Goal: Information Seeking & Learning: Learn about a topic

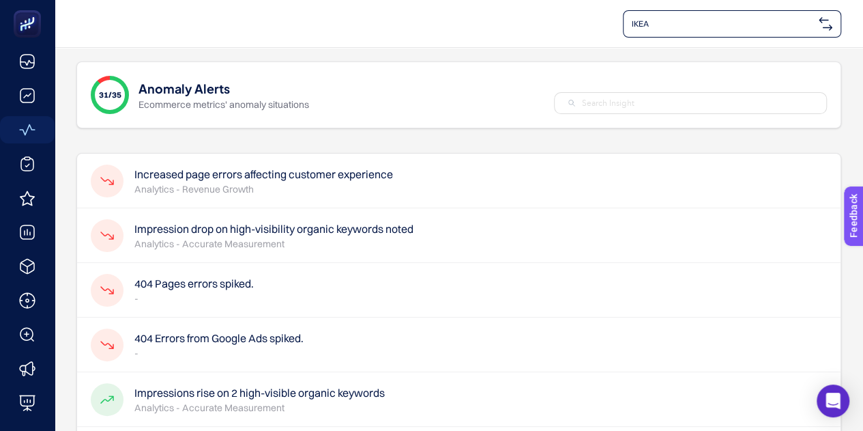
click at [332, 176] on h4 "Increased page errors affecting customer experience" at bounding box center [263, 174] width 259 height 16
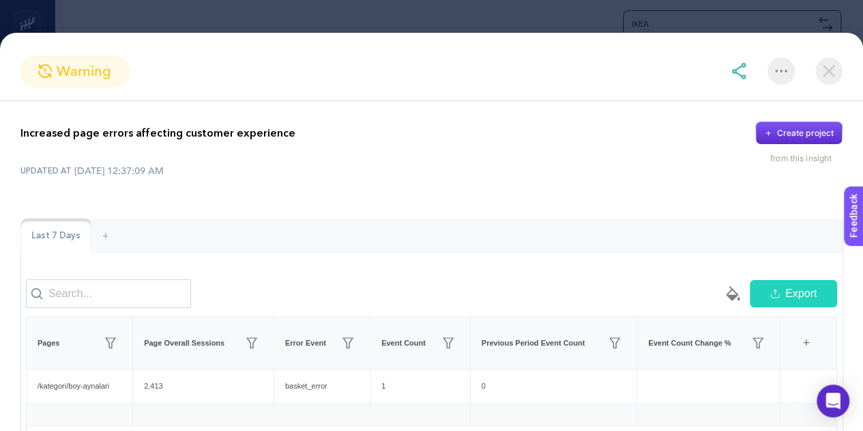
click at [840, 68] on img at bounding box center [829, 70] width 27 height 27
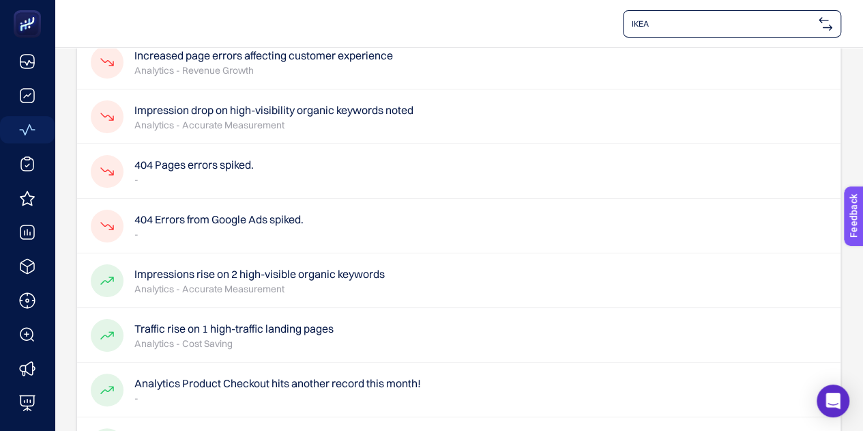
scroll to position [136, 0]
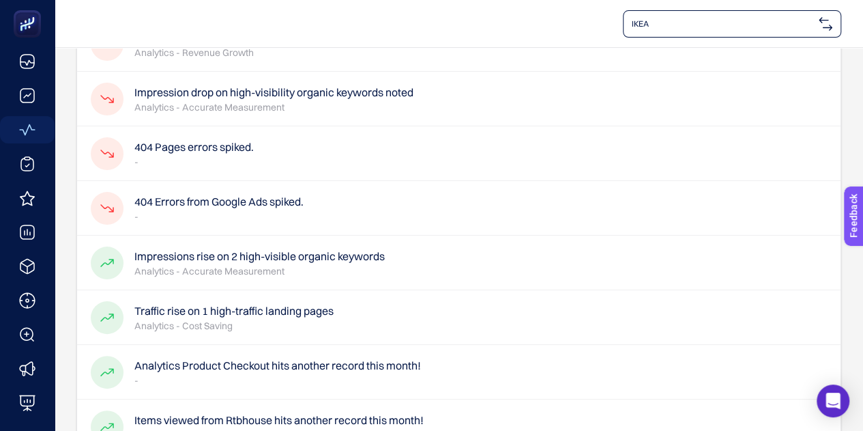
click at [272, 210] on p "-" at bounding box center [218, 217] width 169 height 14
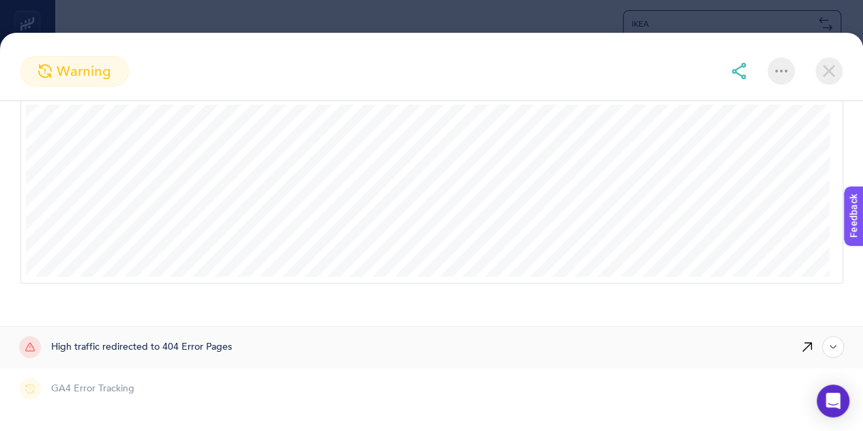
scroll to position [273, 0]
click at [808, 345] on div at bounding box center [803, 346] width 83 height 41
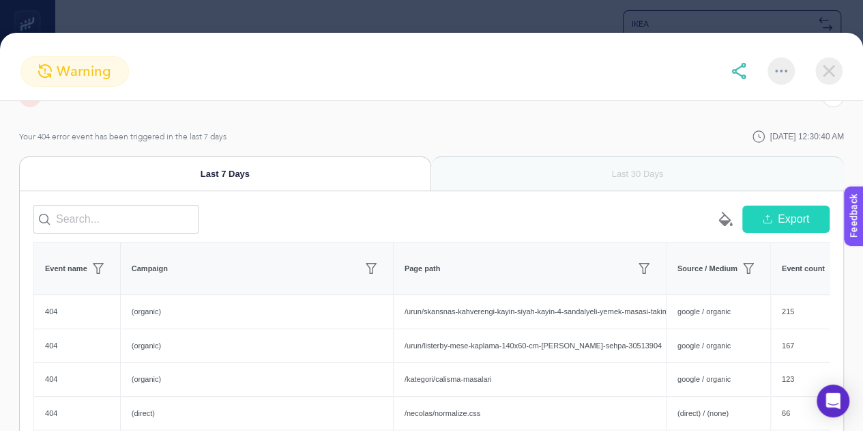
scroll to position [456, 0]
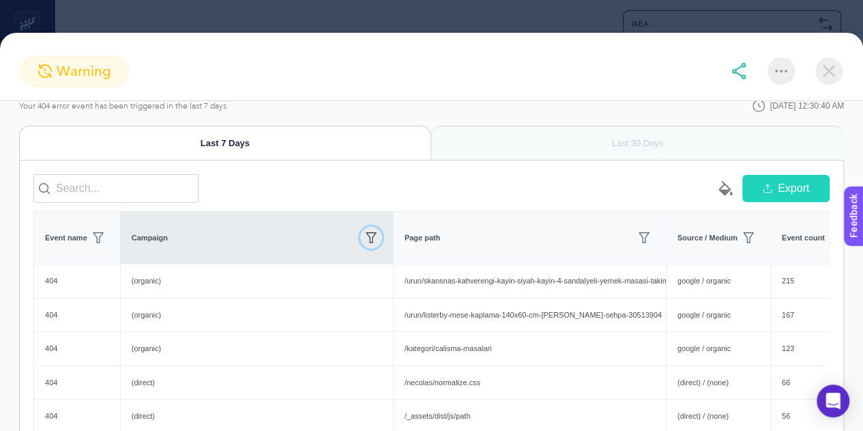
click at [369, 243] on icon "button" at bounding box center [371, 237] width 11 height 11
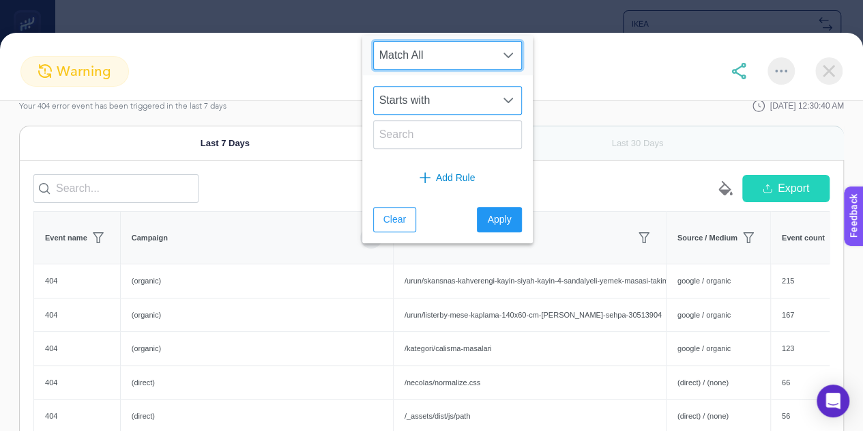
click at [418, 104] on span "Starts with" at bounding box center [434, 100] width 121 height 27
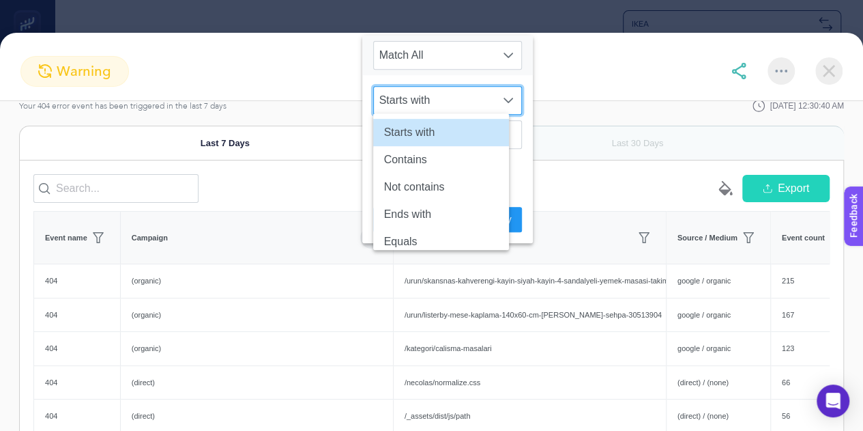
click at [418, 104] on span "Starts with" at bounding box center [434, 100] width 121 height 27
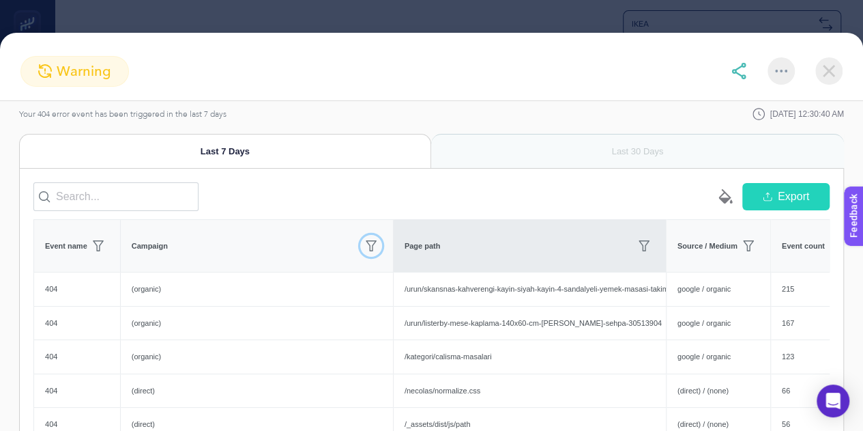
scroll to position [478, 0]
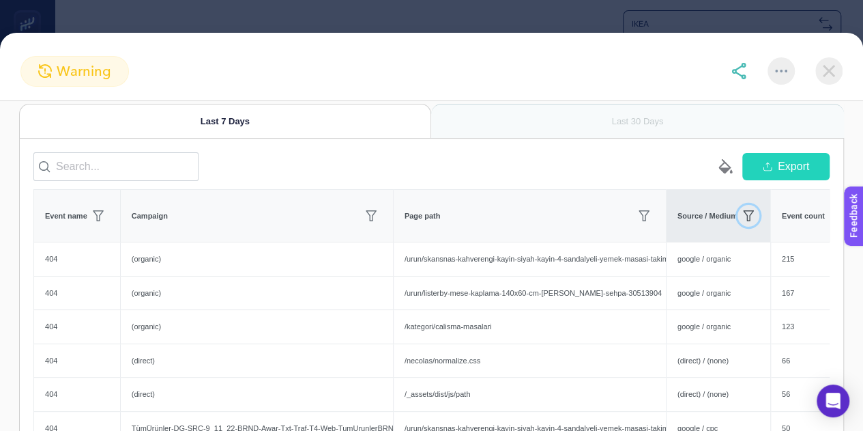
click at [751, 221] on icon "button" at bounding box center [748, 215] width 11 height 11
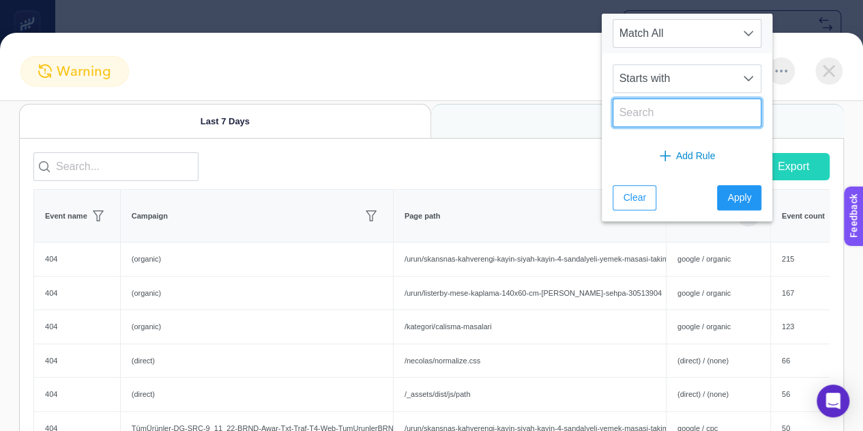
click at [667, 115] on input "text" at bounding box center [687, 112] width 149 height 29
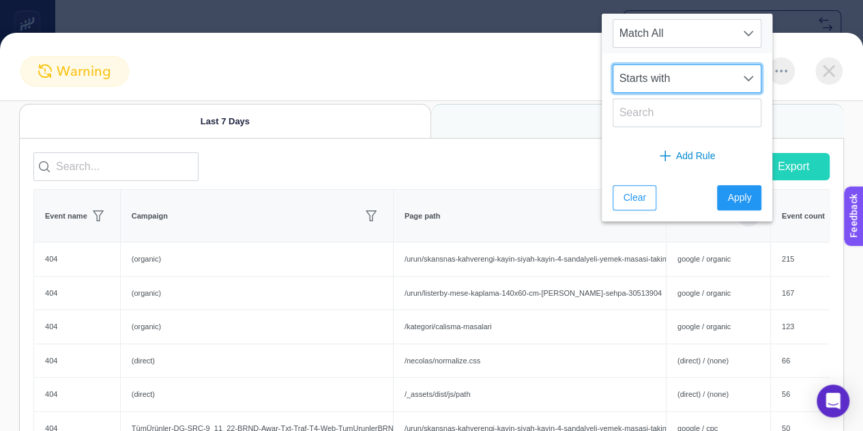
click at [666, 81] on span "Starts with" at bounding box center [674, 78] width 121 height 27
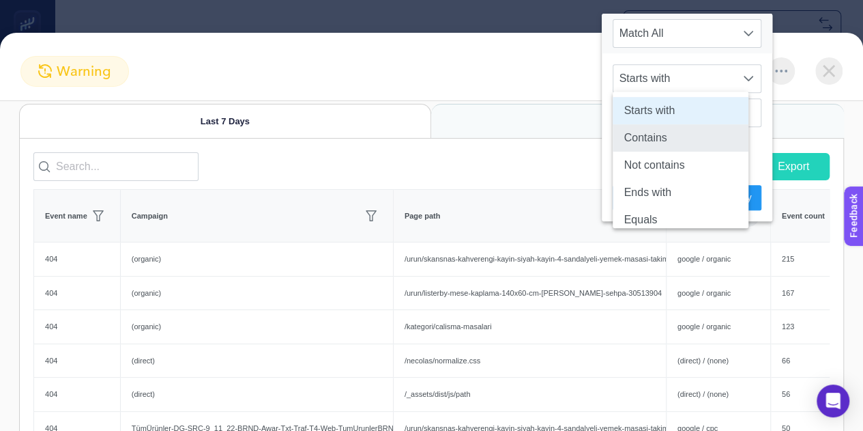
click at [666, 145] on li "Contains" at bounding box center [681, 137] width 136 height 27
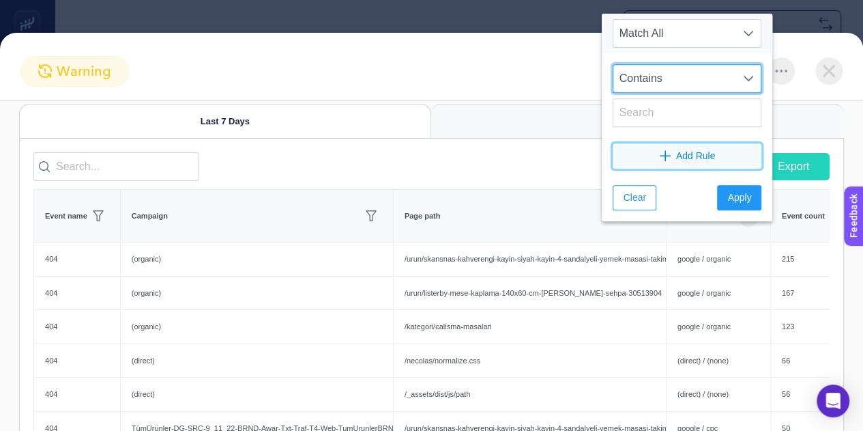
click at [662, 148] on button "Add Rule" at bounding box center [687, 155] width 149 height 25
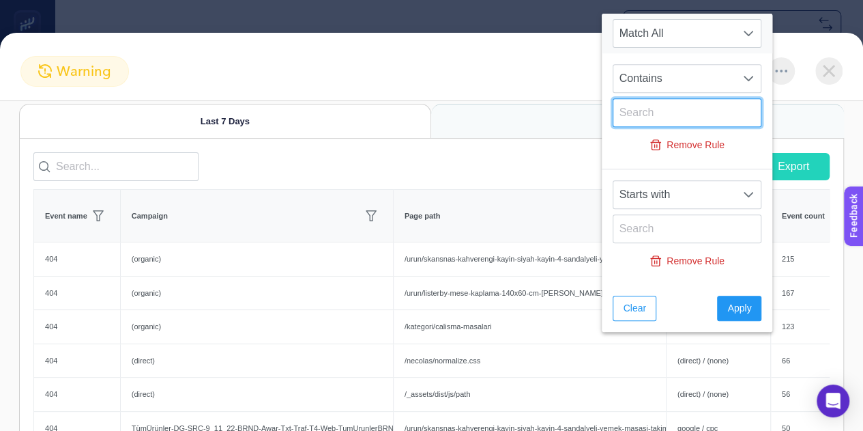
click at [652, 117] on input "text" at bounding box center [687, 112] width 149 height 29
type input "cpc"
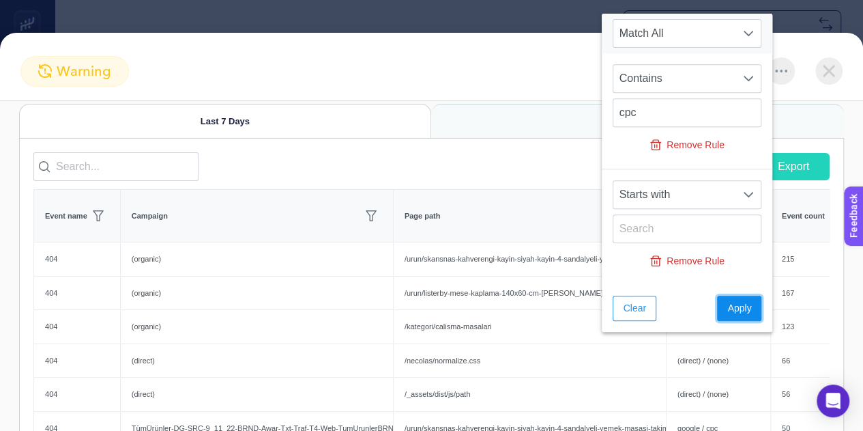
click at [728, 309] on span "Apply" at bounding box center [740, 308] width 24 height 14
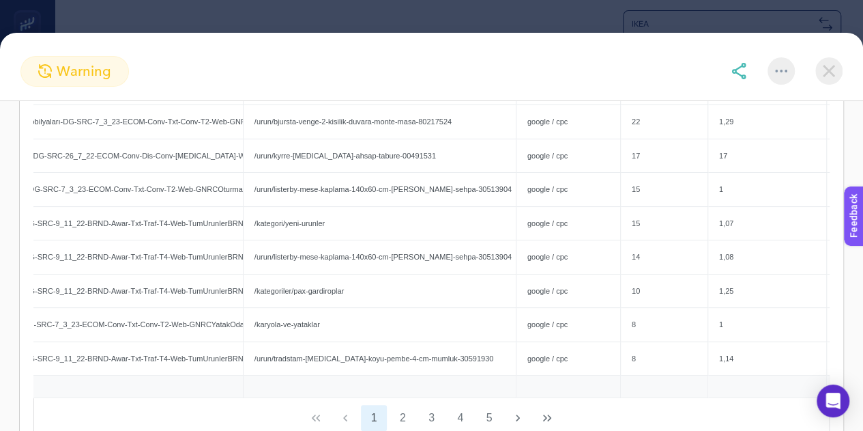
scroll to position [0, 96]
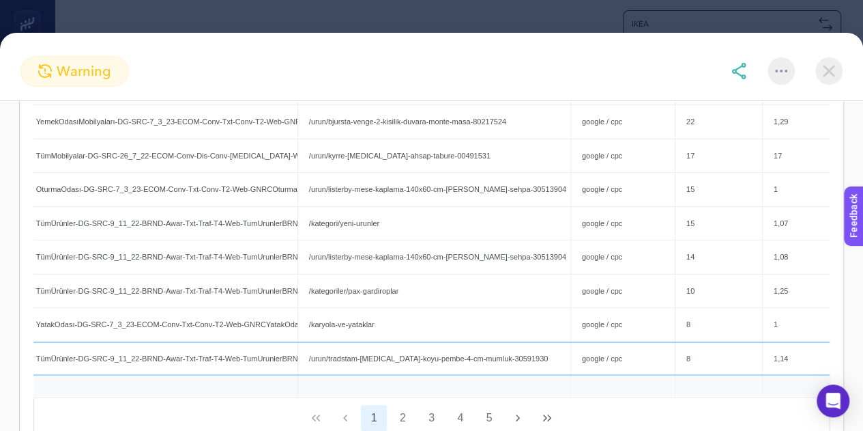
click at [385, 365] on div "/urun/tradstam-beyaz-koyu-pembe-4-cm-mumluk-30591930" at bounding box center [434, 358] width 272 height 33
click at [380, 368] on div "/urun/tradstam-beyaz-koyu-pembe-4-cm-mumluk-30591930" at bounding box center [434, 358] width 272 height 33
click at [233, 373] on div "TümÜrünler-DG-SRC-9_11_22-BRND-Awar-Txt-Traf-T4-Web-TumUrunlerBRND" at bounding box center [161, 358] width 272 height 33
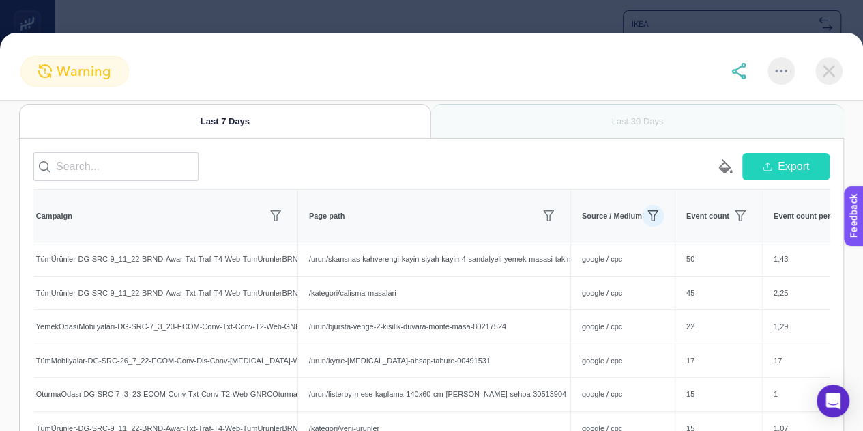
scroll to position [546, 0]
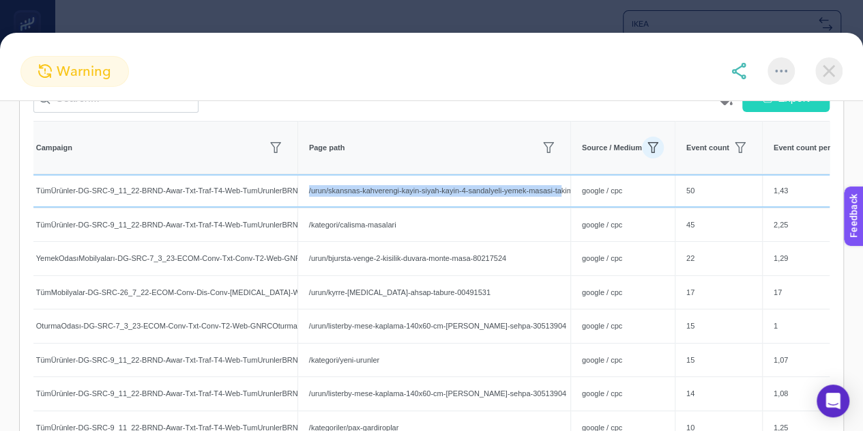
drag, startPoint x: 310, startPoint y: 201, endPoint x: 563, endPoint y: 210, distance: 253.3
click at [563, 207] on div "/urun/skansnas-kahverengi-kayin-siyah-kayin-4-sandalyeli-yemek-masasi-takimi-39…" at bounding box center [434, 190] width 272 height 33
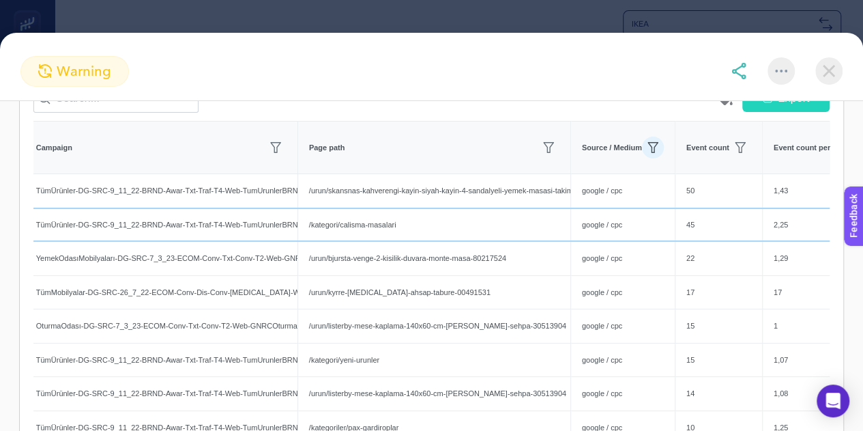
click at [412, 242] on div "/kategori/calisma-masalari" at bounding box center [434, 224] width 272 height 33
click at [386, 240] on div "/kategori/calisma-masalari" at bounding box center [434, 224] width 272 height 33
copy tr "/kategori/calisma-masalari"
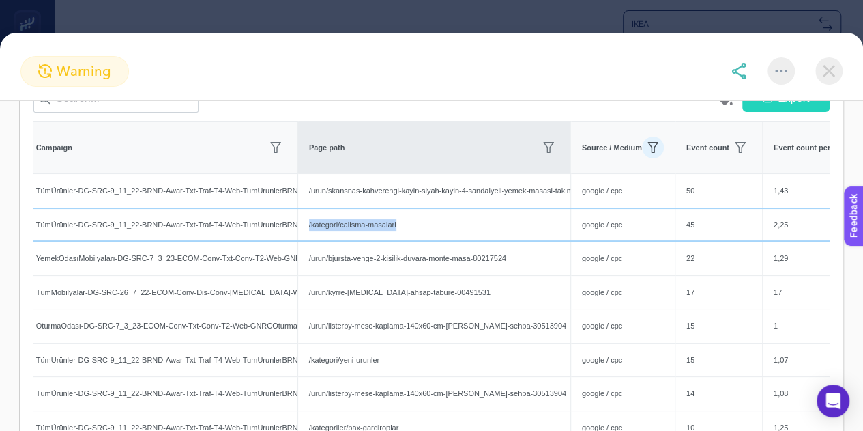
scroll to position [614, 0]
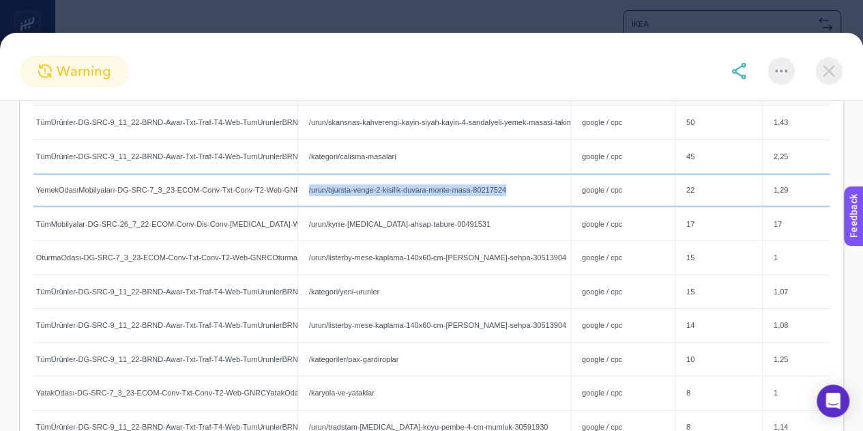
drag, startPoint x: 516, startPoint y: 203, endPoint x: 308, endPoint y: 205, distance: 207.5
click at [308, 205] on div "/urun/bjursta-venge-2-kisilik-duvara-monte-masa-80217524" at bounding box center [434, 189] width 272 height 33
copy div "/urun/bjursta-venge-2-kisilik-duvara-monte-masa-80217524"
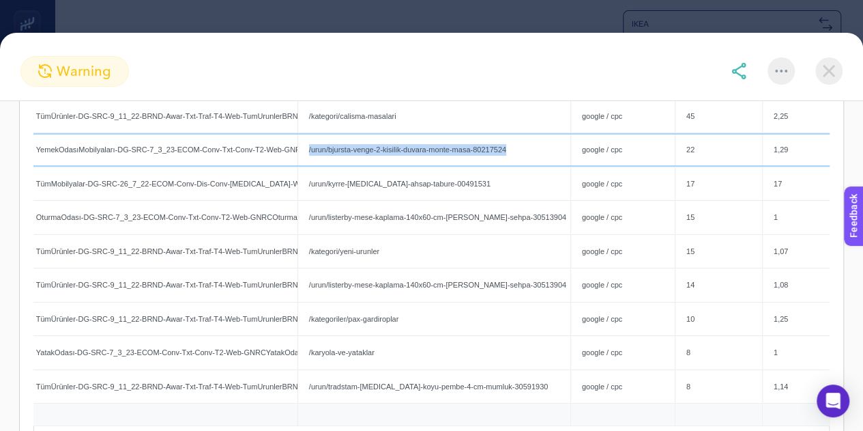
scroll to position [682, 0]
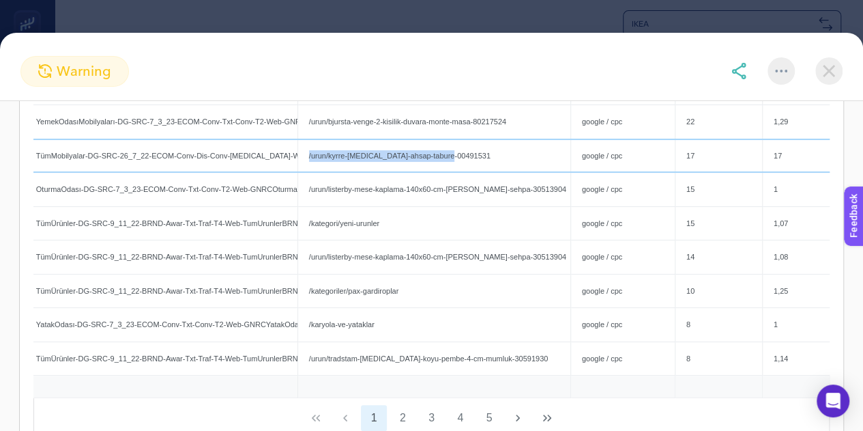
drag, startPoint x: 308, startPoint y: 171, endPoint x: 464, endPoint y: 170, distance: 155.6
click at [464, 170] on div "/urun/kyrre-beyaz-ahsap-tabure-00491531" at bounding box center [434, 155] width 272 height 33
copy div "/urun/kyrre-beyaz-ahsap-tabure-00491531"
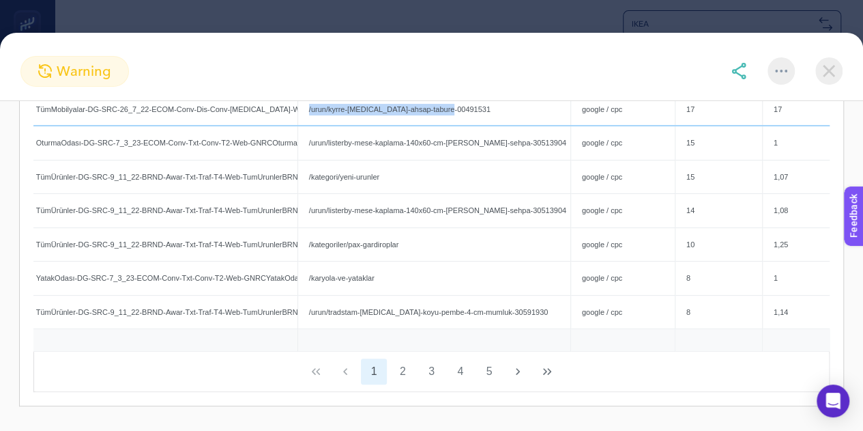
scroll to position [751, 0]
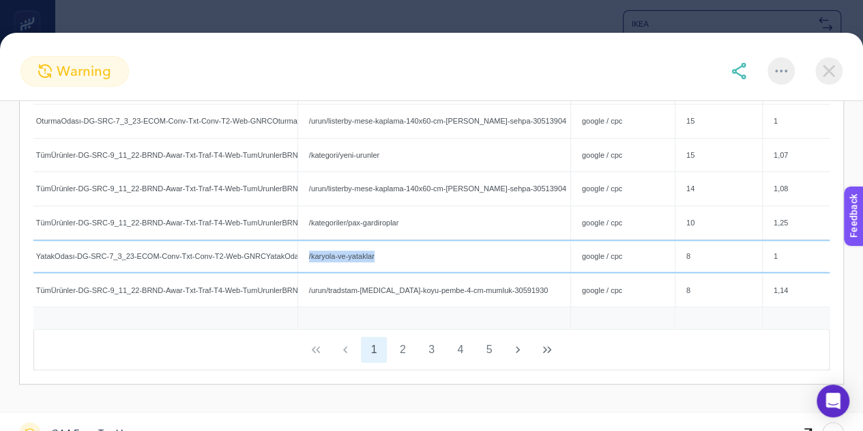
drag, startPoint x: 378, startPoint y: 268, endPoint x: 304, endPoint y: 270, distance: 73.7
click at [304, 270] on div "/karyola-ve-yataklar" at bounding box center [434, 256] width 272 height 33
copy div "/karyola-ve-yataklar"
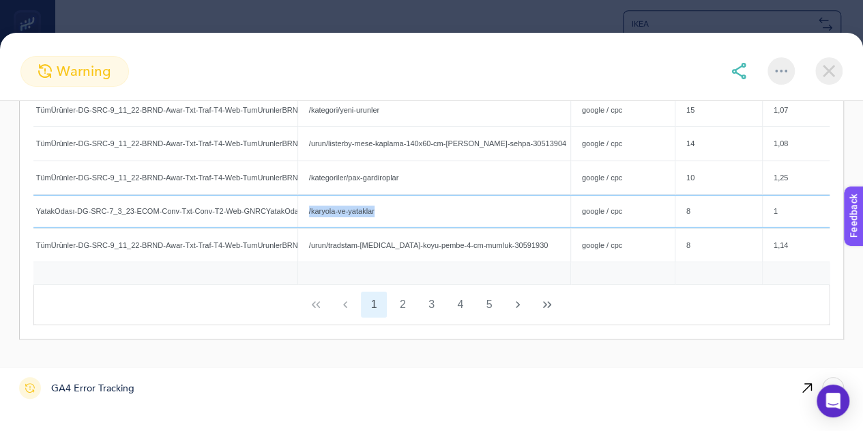
scroll to position [478, 0]
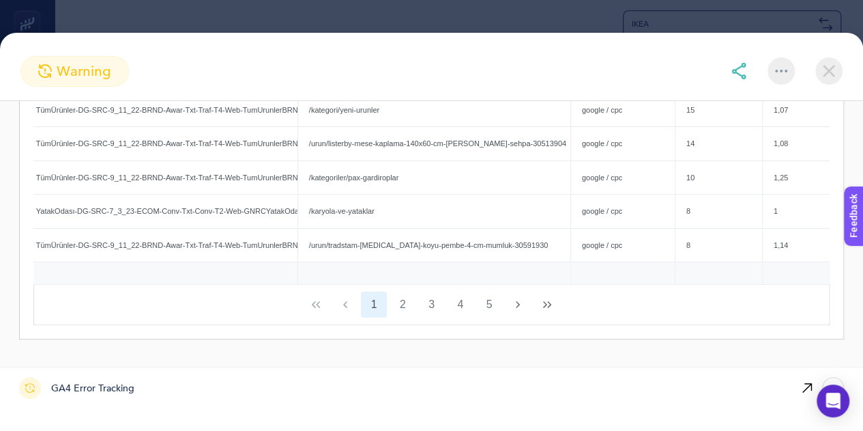
click at [150, 394] on div "GA4 Error Tracking" at bounding box center [390, 387] width 743 height 41
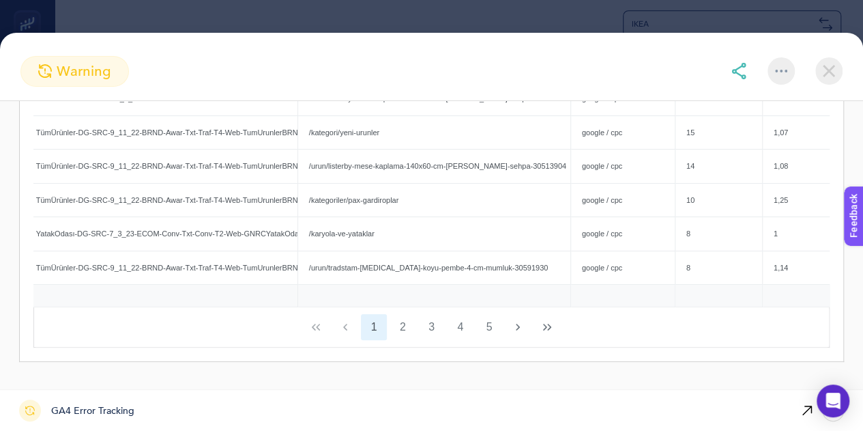
scroll to position [752, 0]
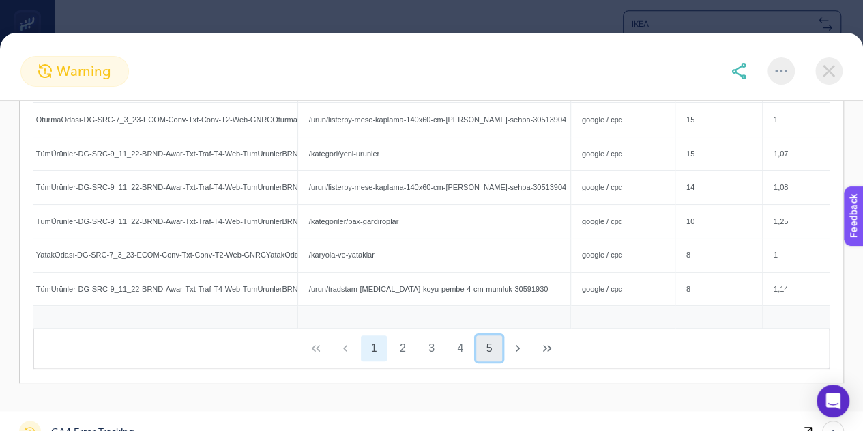
click at [485, 361] on button "5" at bounding box center [489, 348] width 26 height 26
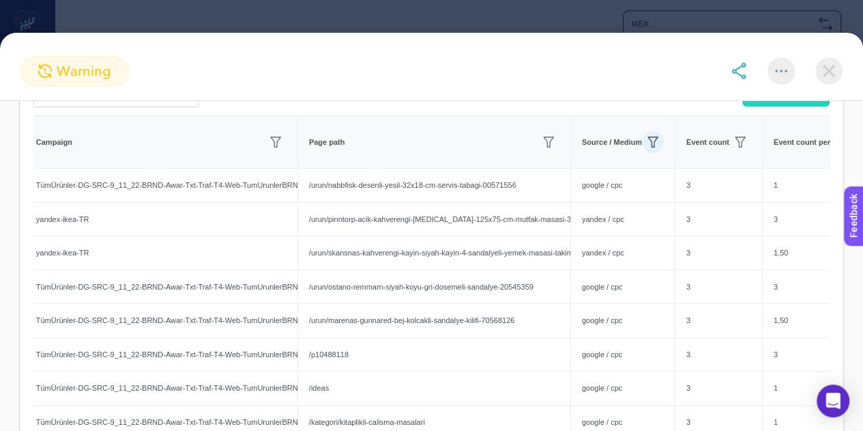
scroll to position [479, 0]
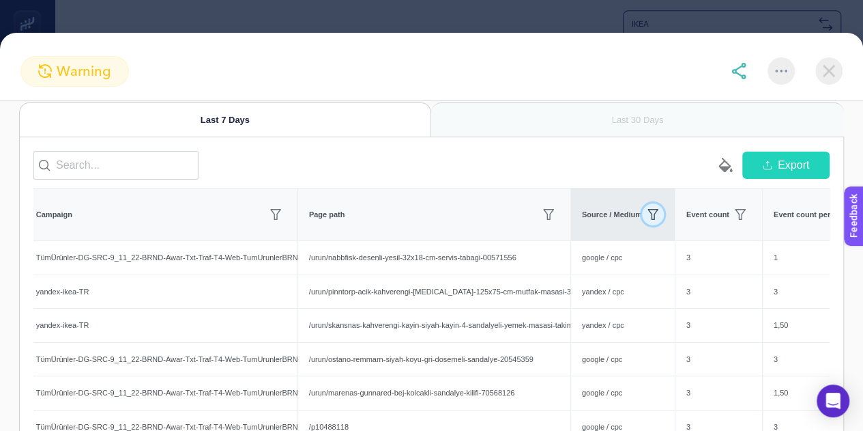
click at [659, 225] on button "button" at bounding box center [653, 214] width 22 height 22
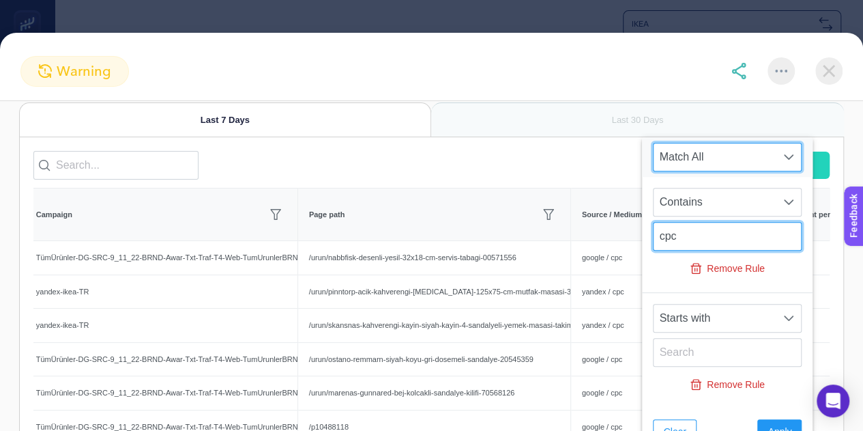
click at [659, 235] on input "cpc" at bounding box center [727, 236] width 149 height 29
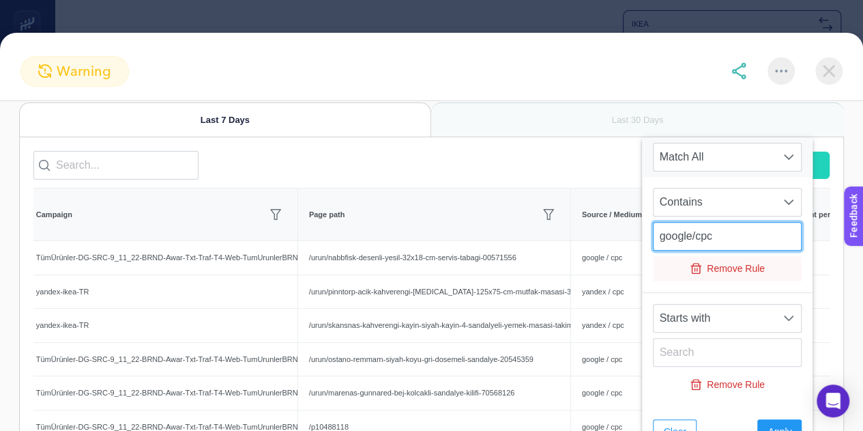
scroll to position [312, 0]
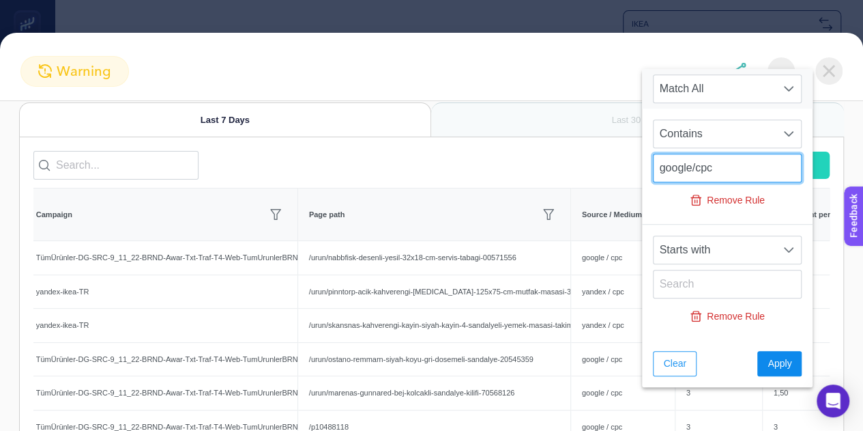
type input "google/cpc"
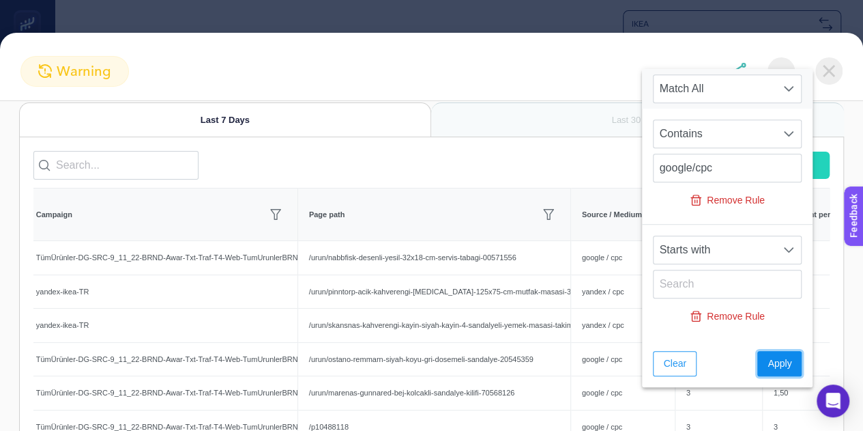
click at [758, 360] on button "Apply" at bounding box center [780, 363] width 44 height 25
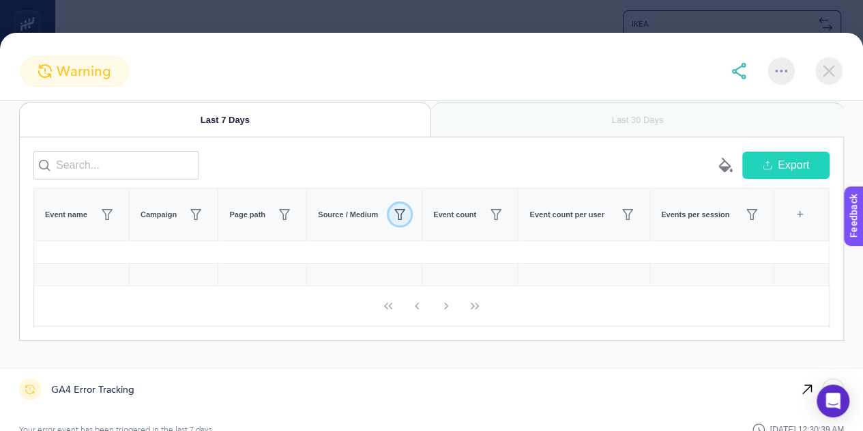
scroll to position [0, 0]
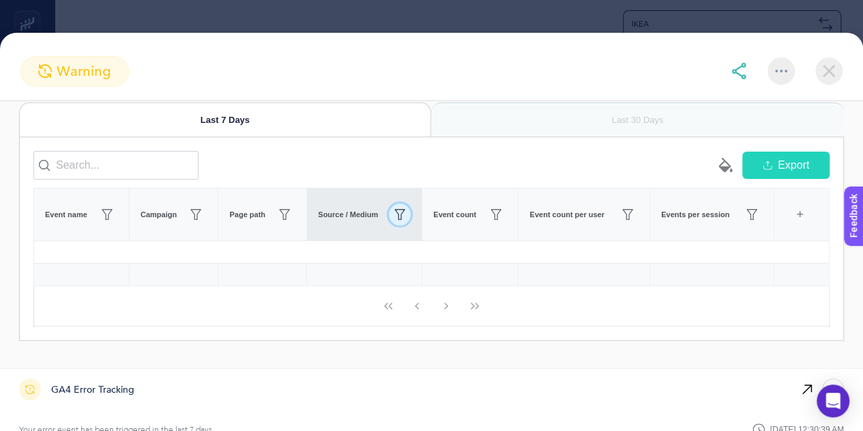
click at [402, 220] on icon "button" at bounding box center [399, 214] width 11 height 11
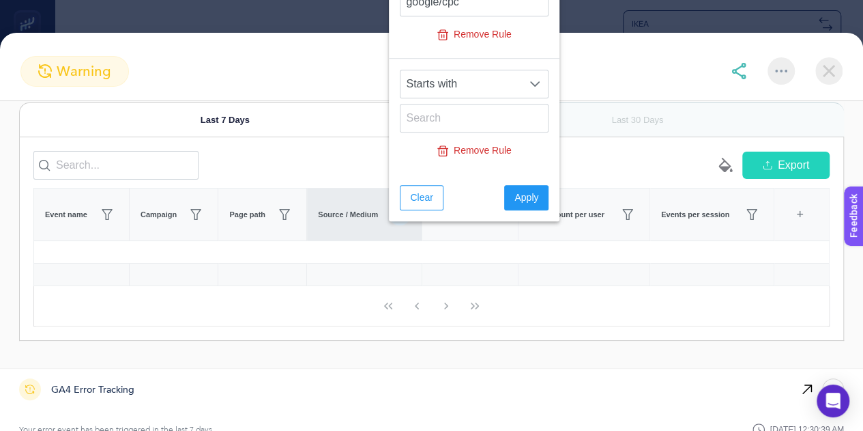
scroll to position [78, 0]
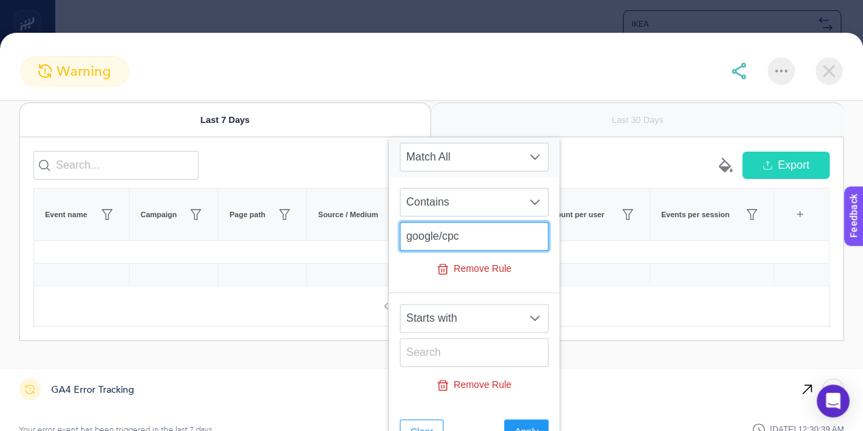
click at [439, 235] on input "google/cpc" at bounding box center [474, 236] width 149 height 29
click at [447, 236] on input "google /cpc" at bounding box center [474, 236] width 149 height 29
type input "google / cpc"
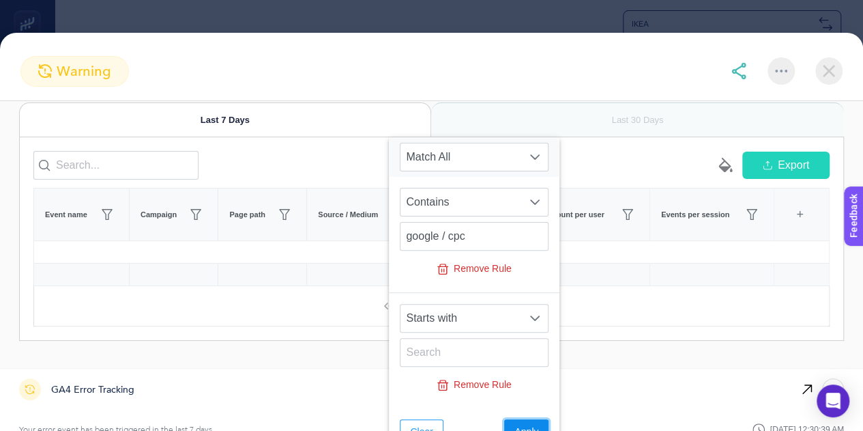
click at [515, 424] on span "Apply" at bounding box center [527, 431] width 24 height 14
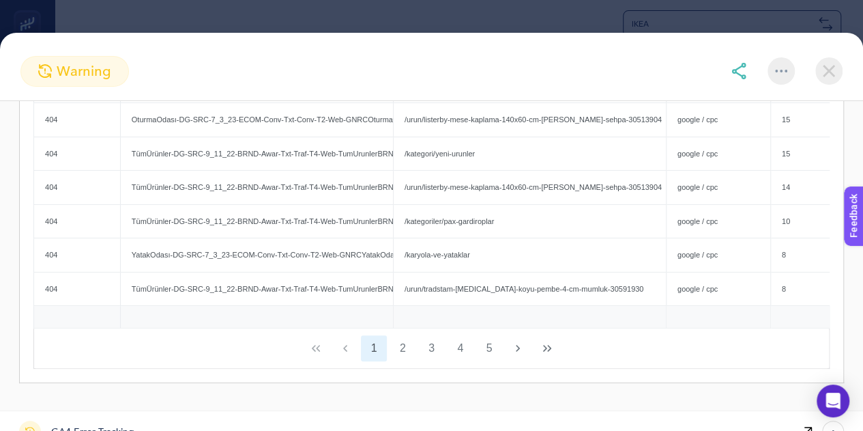
scroll to position [820, 0]
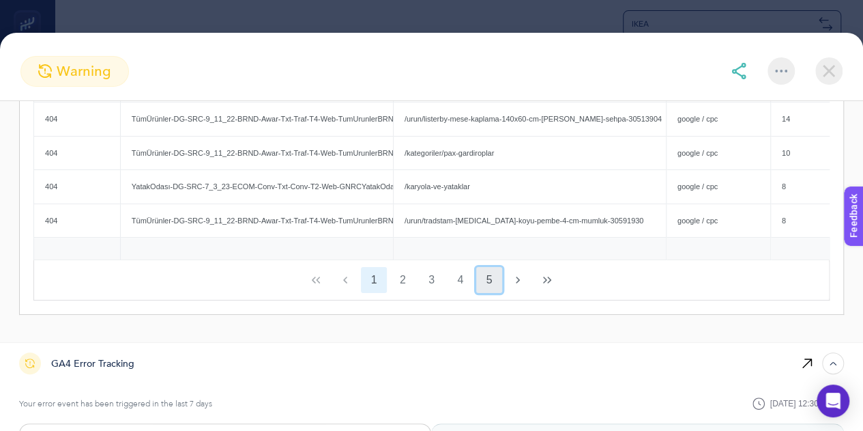
click at [476, 293] on button "5" at bounding box center [489, 280] width 26 height 26
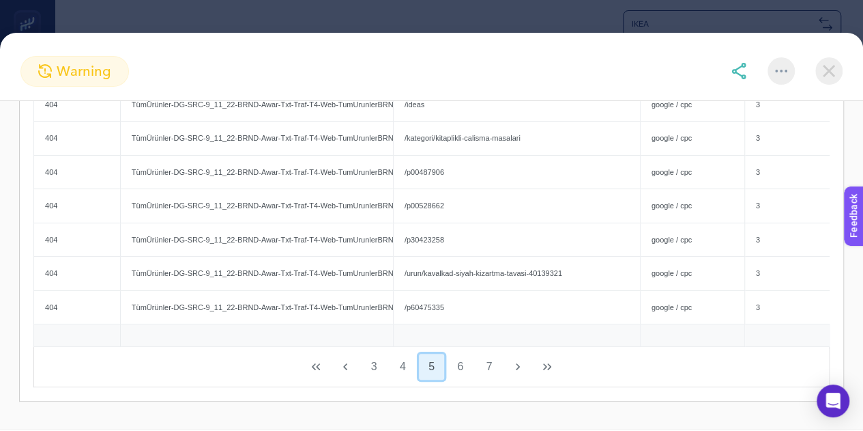
scroll to position [752, 0]
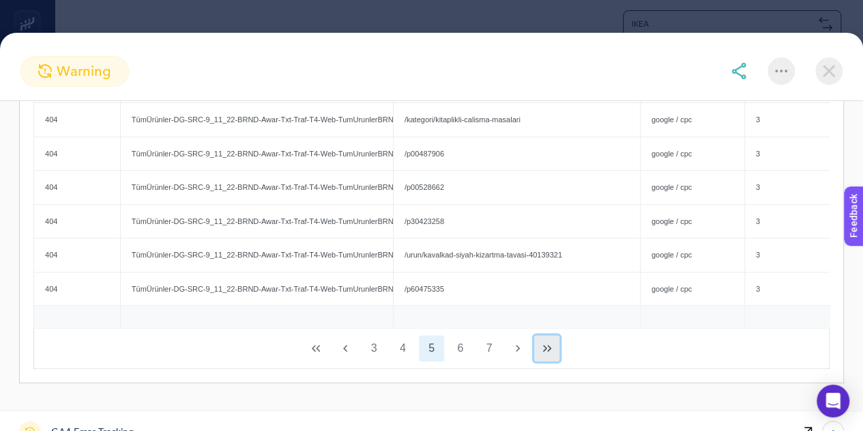
click at [535, 361] on button "Last Page" at bounding box center [547, 348] width 26 height 26
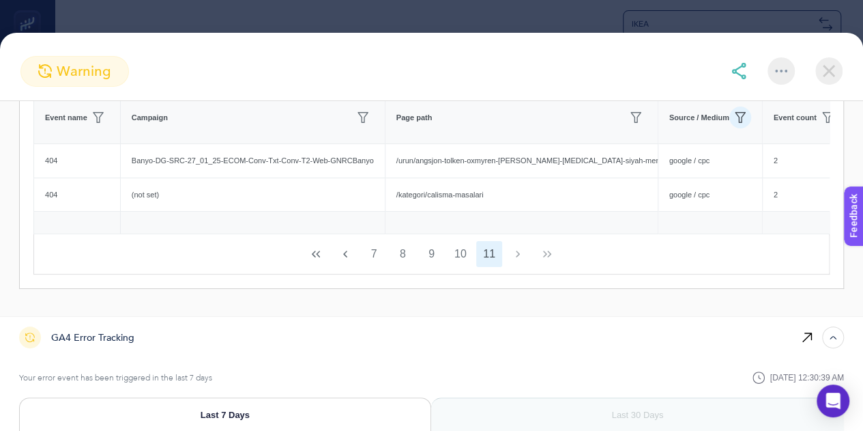
scroll to position [508, 0]
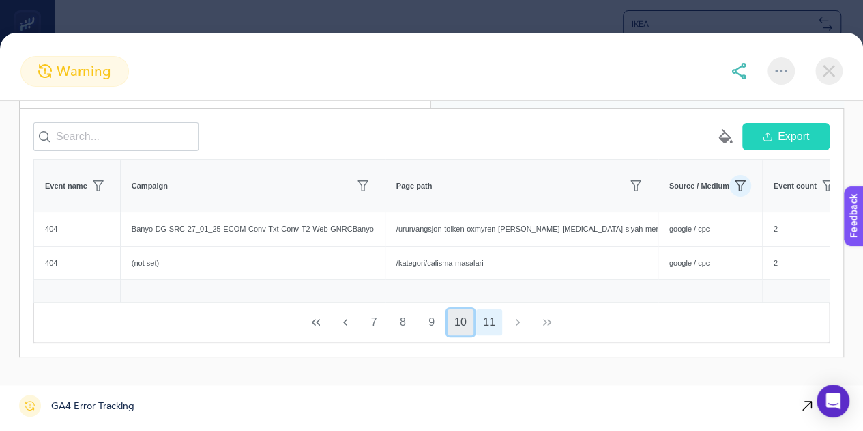
click at [459, 335] on button "10" at bounding box center [461, 322] width 26 height 26
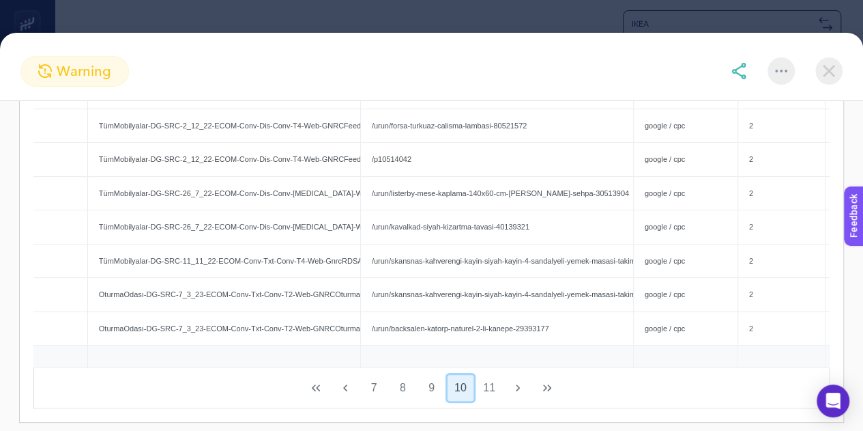
scroll to position [0, 0]
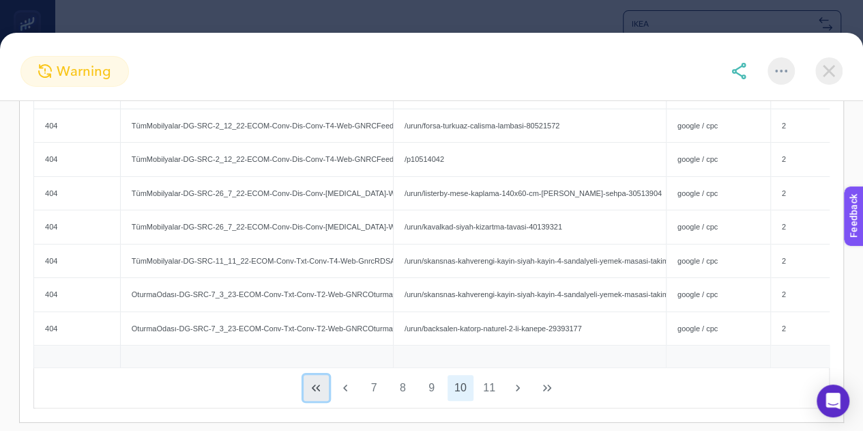
click at [311, 393] on icon "First Page" at bounding box center [316, 387] width 11 height 11
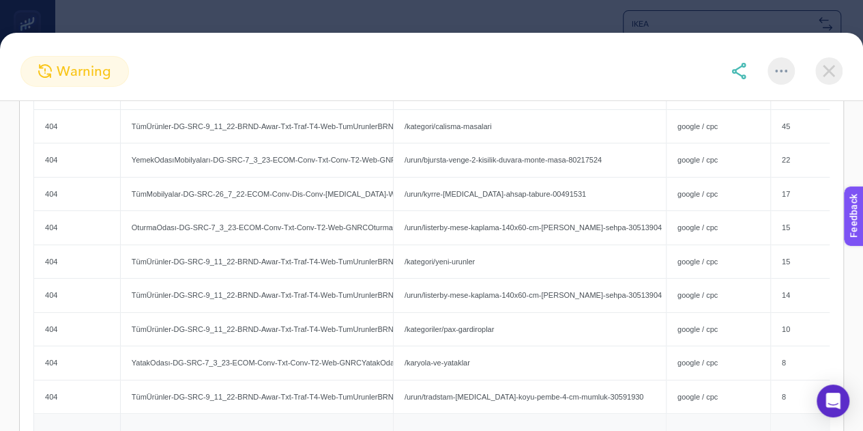
scroll to position [576, 0]
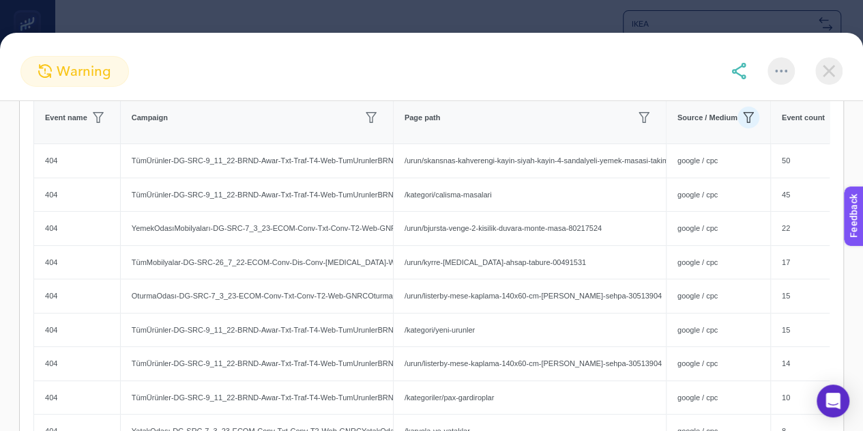
click at [821, 69] on img at bounding box center [829, 70] width 27 height 27
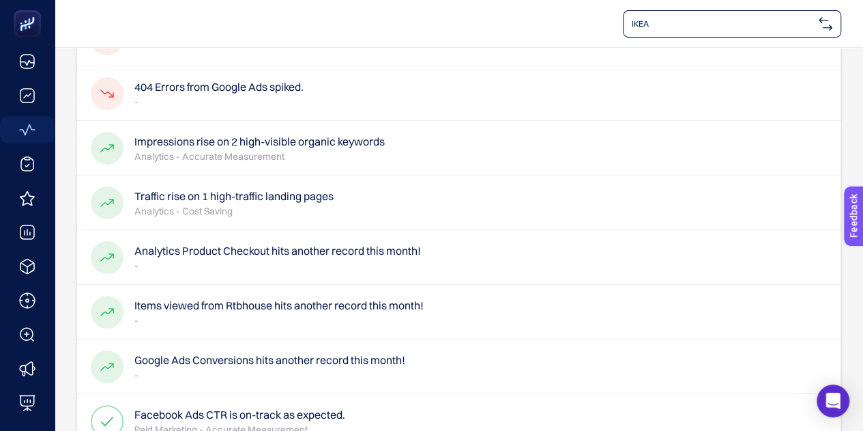
scroll to position [273, 0]
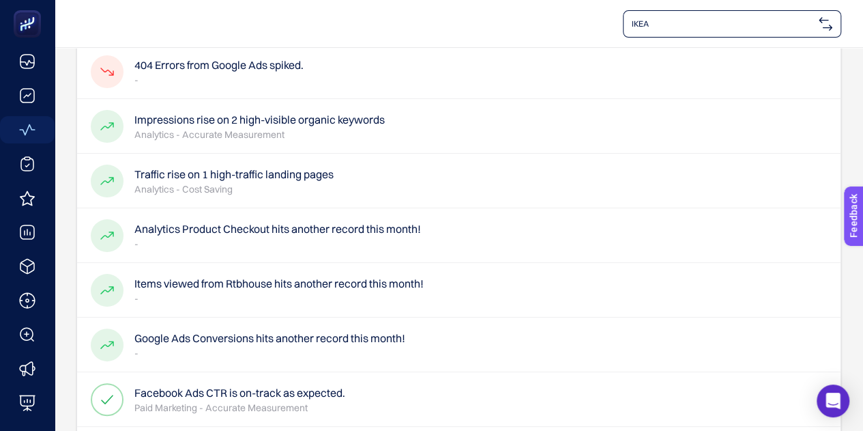
click at [364, 175] on div "Traffic rise on 1 high-traffic landing pages Analytics - Cost Saving" at bounding box center [459, 181] width 764 height 55
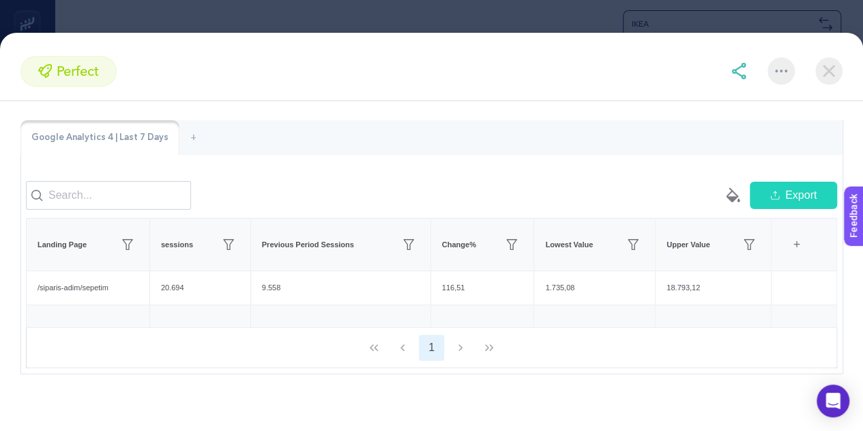
scroll to position [113, 0]
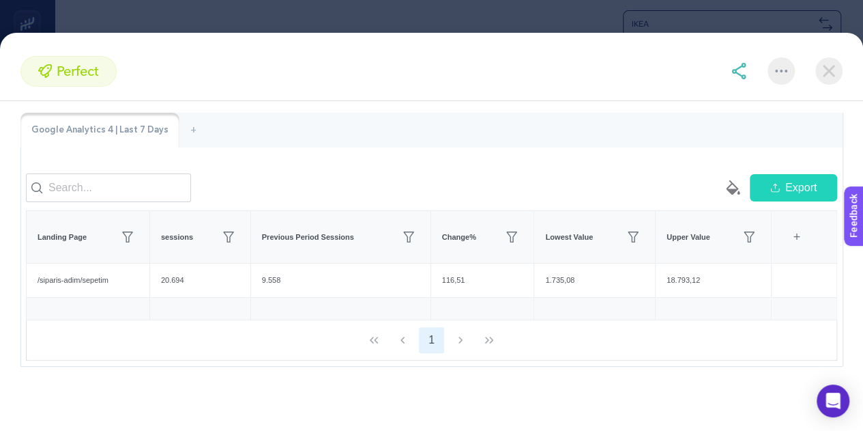
click at [831, 66] on img at bounding box center [829, 70] width 27 height 27
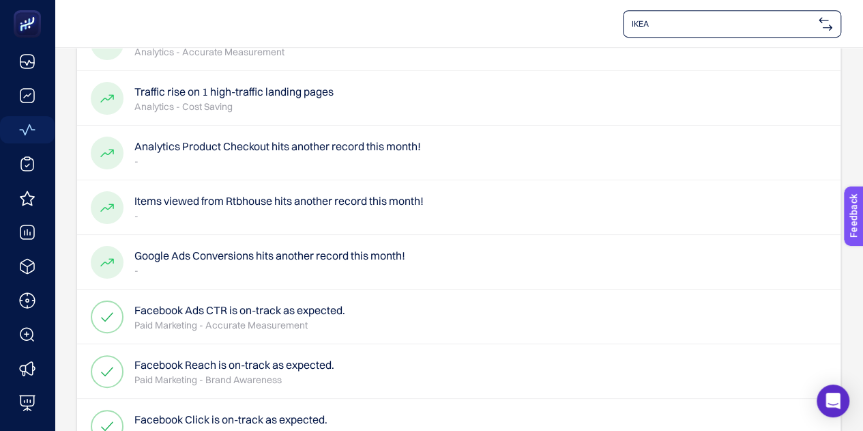
scroll to position [424, 0]
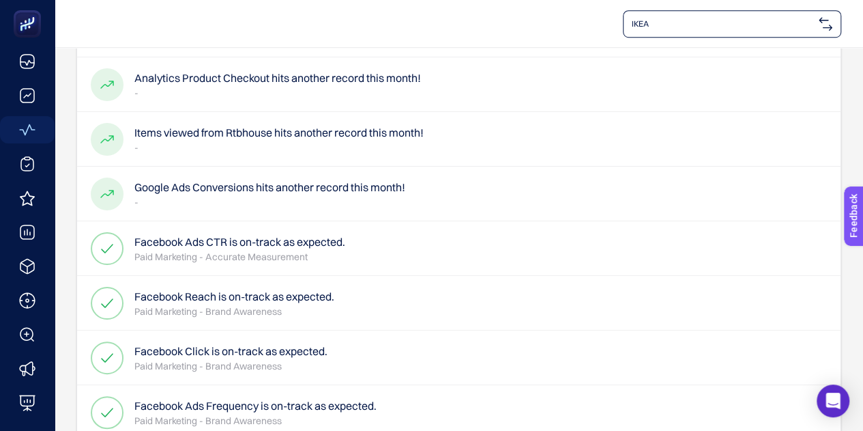
click at [102, 184] on div at bounding box center [107, 193] width 33 height 33
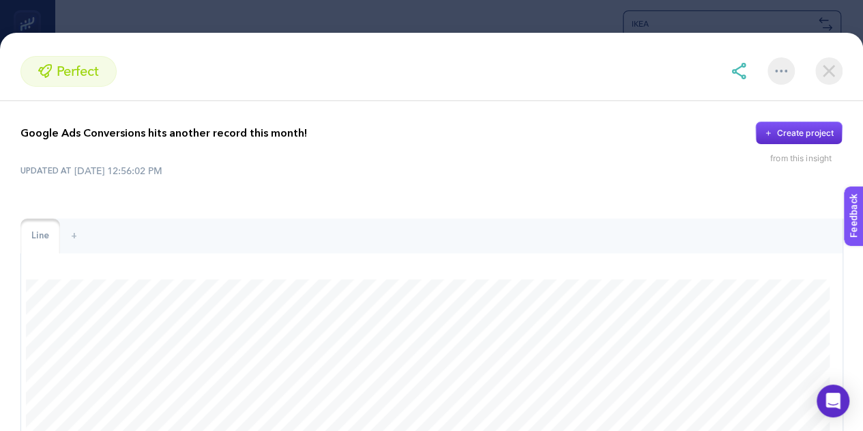
click at [785, 72] on img at bounding box center [781, 71] width 12 height 3
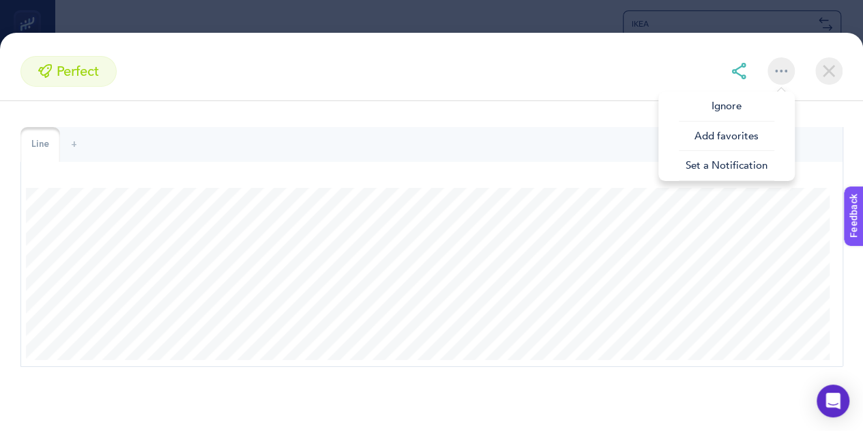
scroll to position [100, 0]
click at [829, 76] on img at bounding box center [829, 70] width 27 height 27
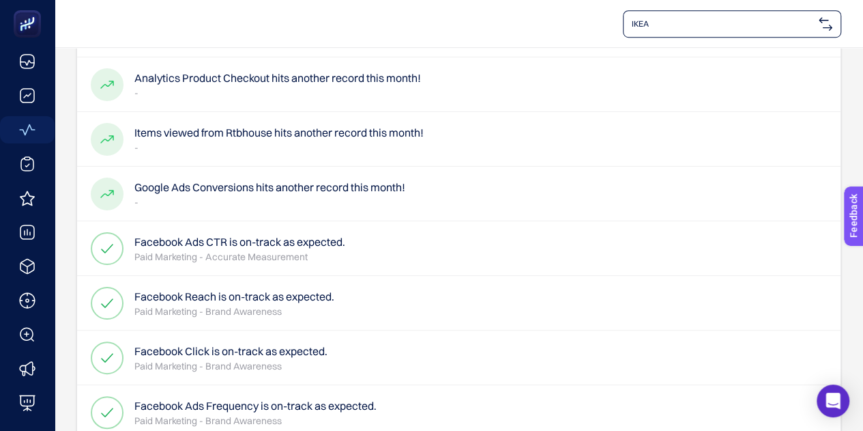
click at [336, 195] on p "-" at bounding box center [269, 202] width 271 height 14
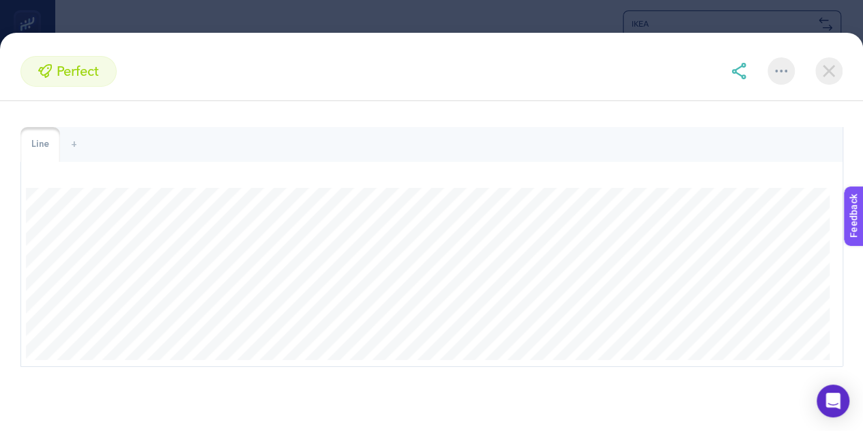
scroll to position [560, 0]
click at [774, 74] on div at bounding box center [781, 70] width 27 height 27
click at [734, 172] on span "Set a Notification" at bounding box center [727, 166] width 96 height 30
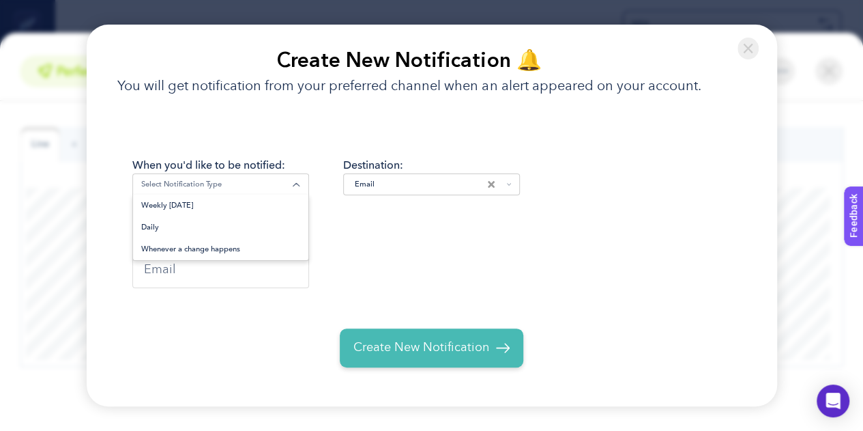
click at [242, 182] on input "Search for option" at bounding box center [217, 184] width 152 height 12
click at [274, 141] on div "When you'd like to be notified: Loading... Weekly on Monday Daily Whenever a ch…" at bounding box center [432, 261] width 691 height 289
click at [751, 48] on img at bounding box center [749, 49] width 22 height 22
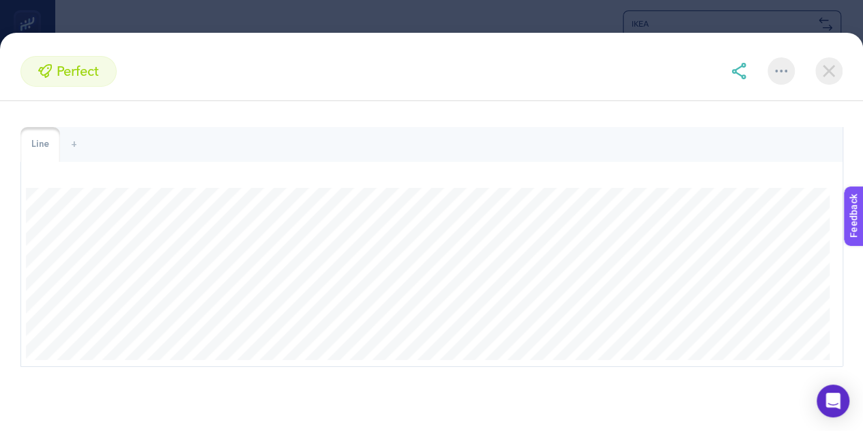
click at [734, 66] on img at bounding box center [739, 71] width 16 height 16
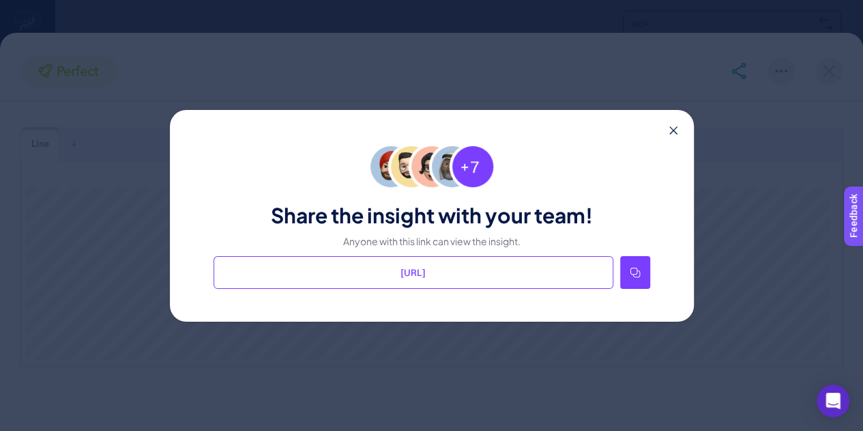
click at [673, 129] on icon at bounding box center [673, 130] width 8 height 8
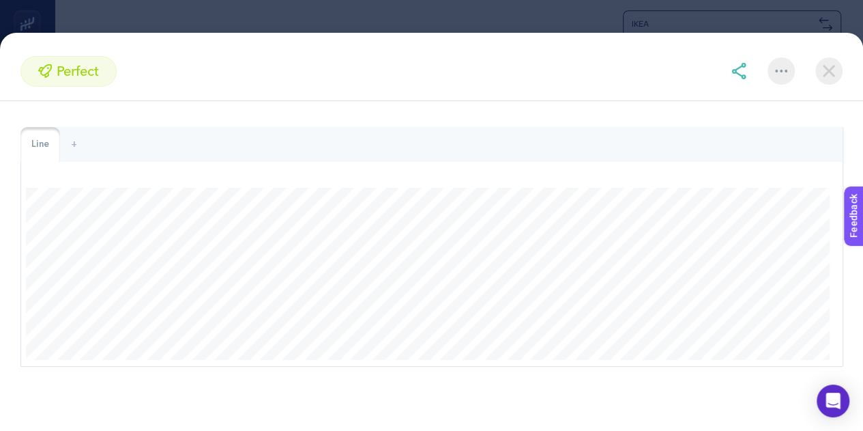
click at [779, 73] on div at bounding box center [781, 70] width 27 height 27
click at [831, 77] on img at bounding box center [829, 70] width 27 height 27
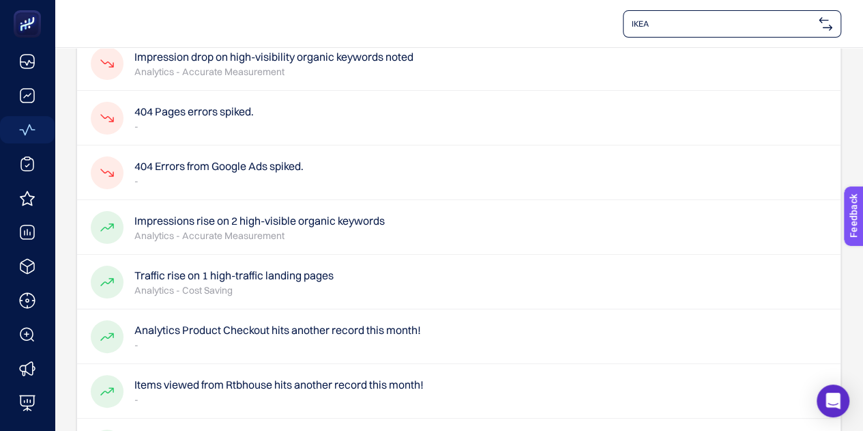
scroll to position [151, 0]
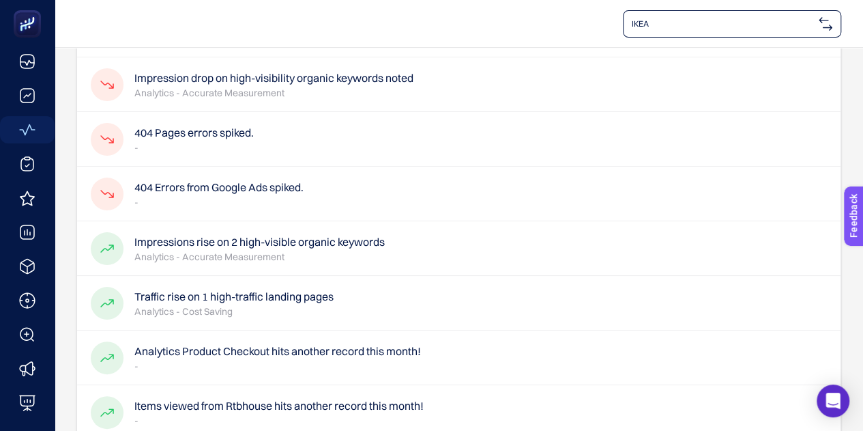
click at [258, 147] on div "404 Pages errors spiked. -" at bounding box center [459, 139] width 764 height 55
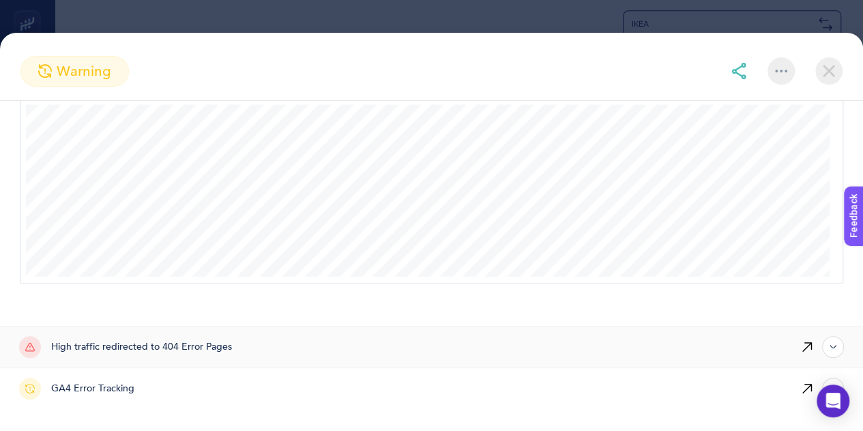
scroll to position [356, 0]
click at [370, 349] on div "High traffic redirected to 404 Error Pages" at bounding box center [390, 346] width 743 height 41
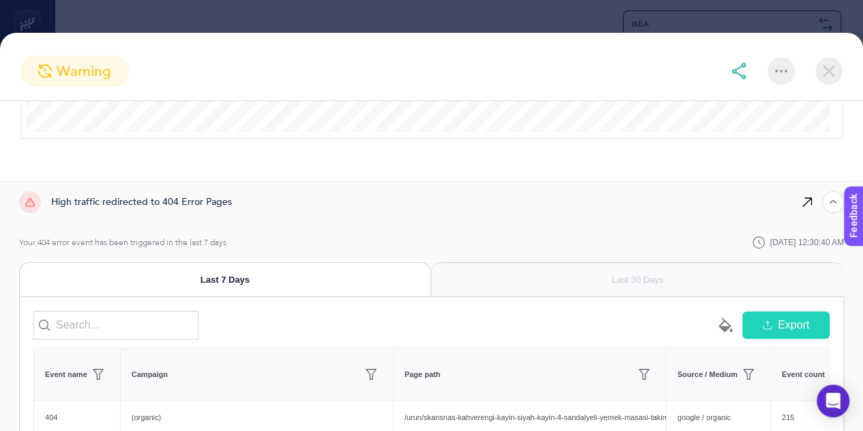
scroll to position [524, 0]
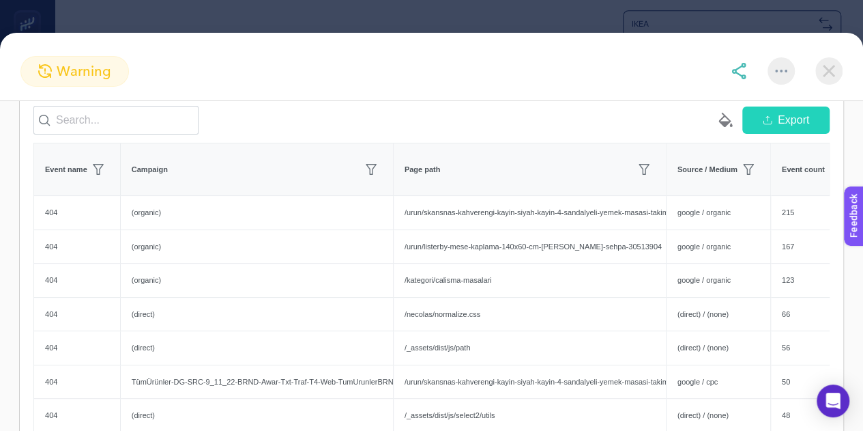
click at [823, 68] on img at bounding box center [829, 70] width 27 height 27
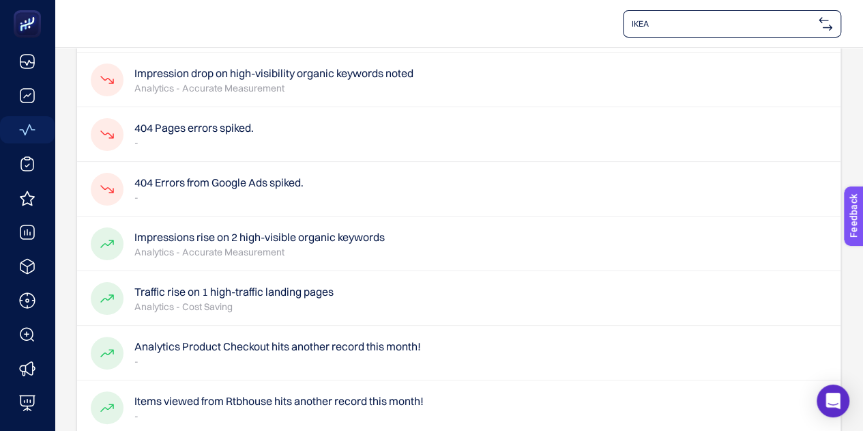
scroll to position [151, 0]
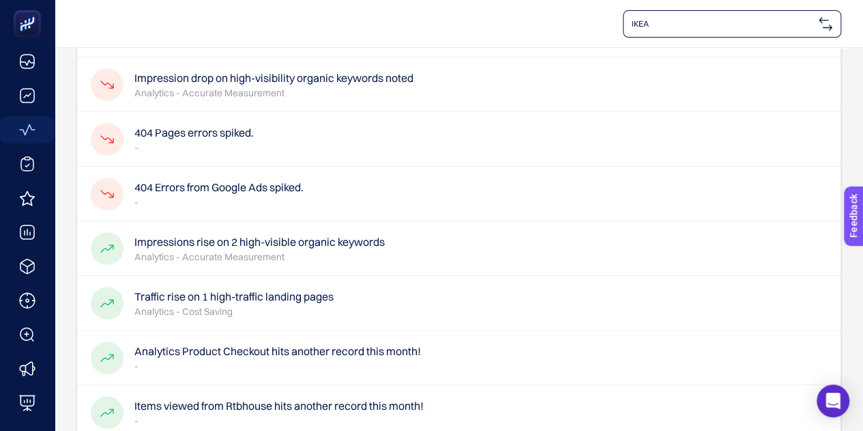
click at [237, 195] on p "-" at bounding box center [218, 202] width 169 height 14
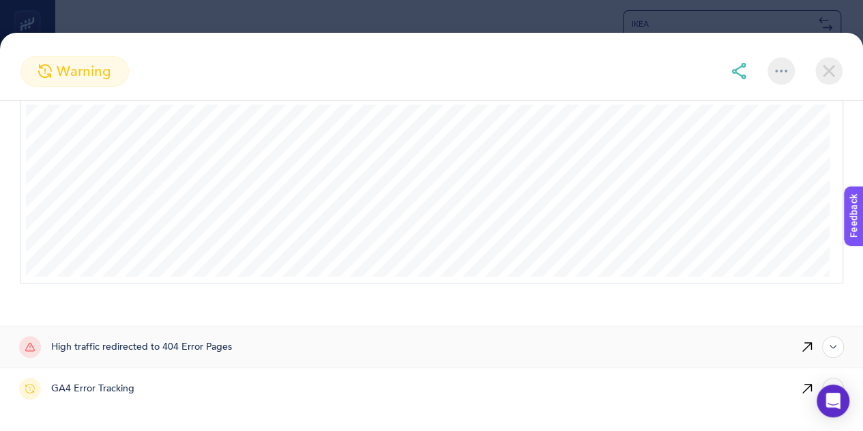
scroll to position [287, 0]
click at [413, 353] on div "High traffic redirected to 404 Error Pages" at bounding box center [390, 346] width 743 height 41
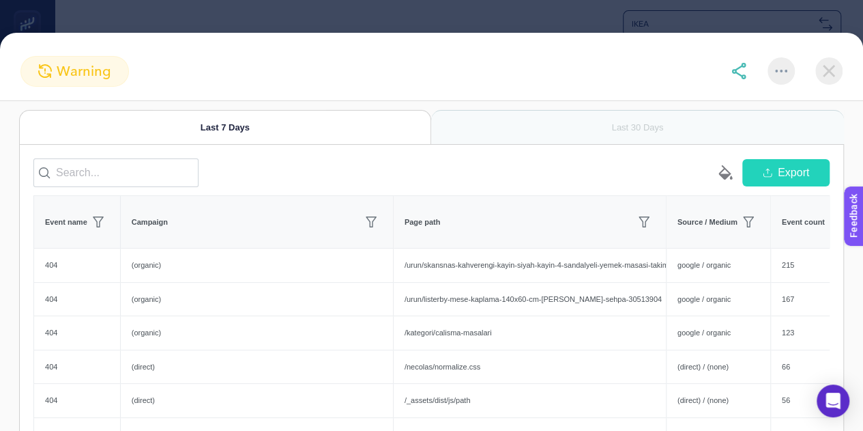
scroll to position [456, 0]
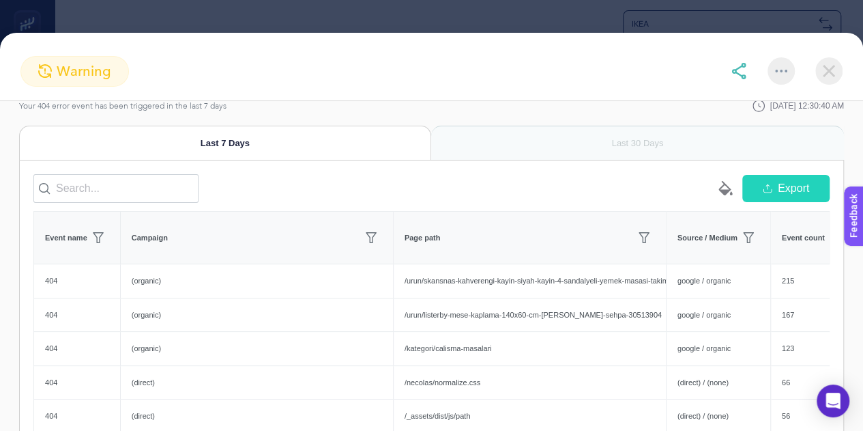
click at [719, 195] on icon at bounding box center [725, 188] width 12 height 14
click at [831, 74] on img at bounding box center [829, 70] width 27 height 27
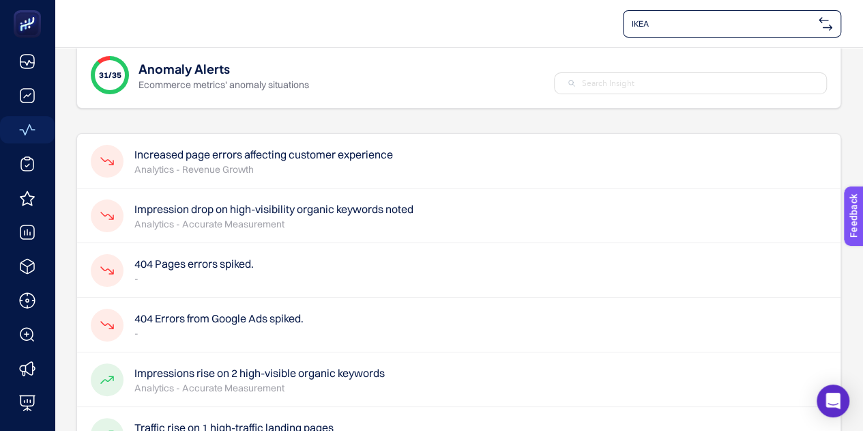
scroll to position [0, 0]
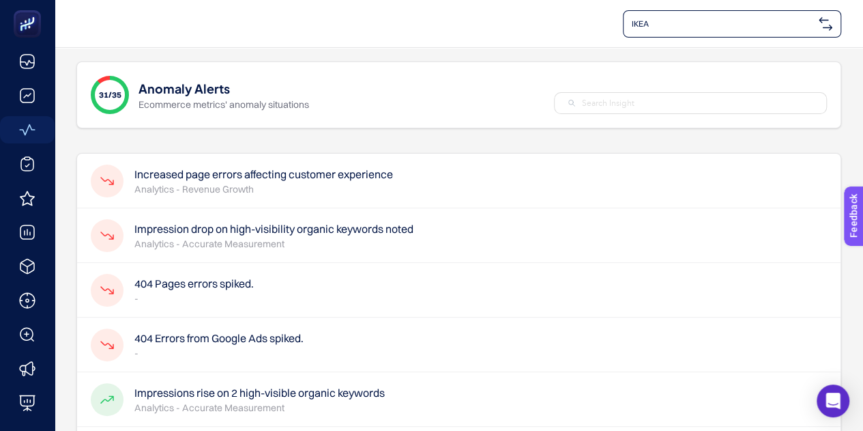
click at [126, 98] on div "31/35" at bounding box center [110, 95] width 38 height 38
click at [117, 92] on span "31/35" at bounding box center [110, 94] width 23 height 11
